Goal: Information Seeking & Learning: Learn about a topic

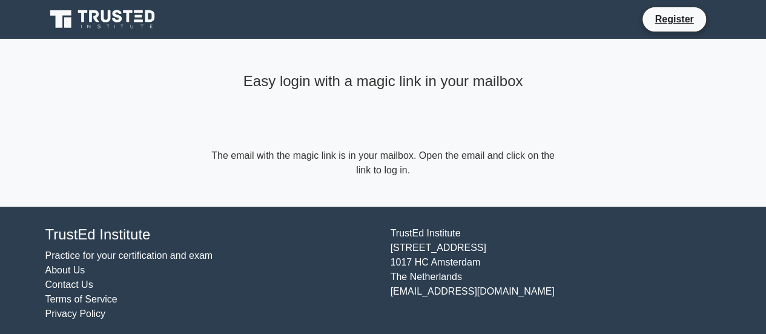
click at [140, 27] on icon at bounding box center [103, 19] width 116 height 23
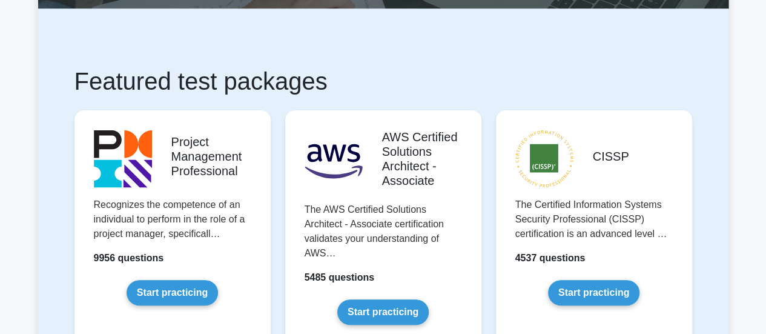
scroll to position [173, 0]
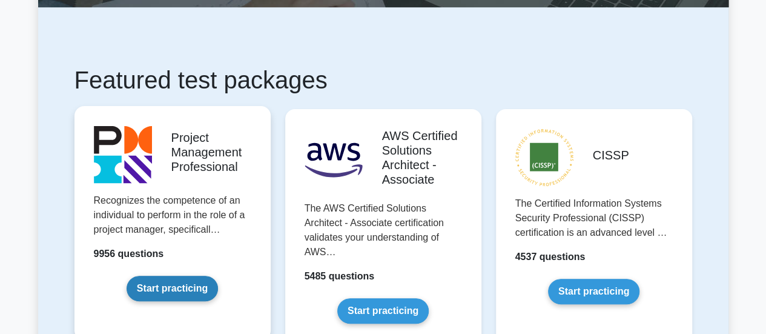
click at [192, 292] on link "Start practicing" at bounding box center [172, 288] width 91 height 25
